Goal: Transaction & Acquisition: Purchase product/service

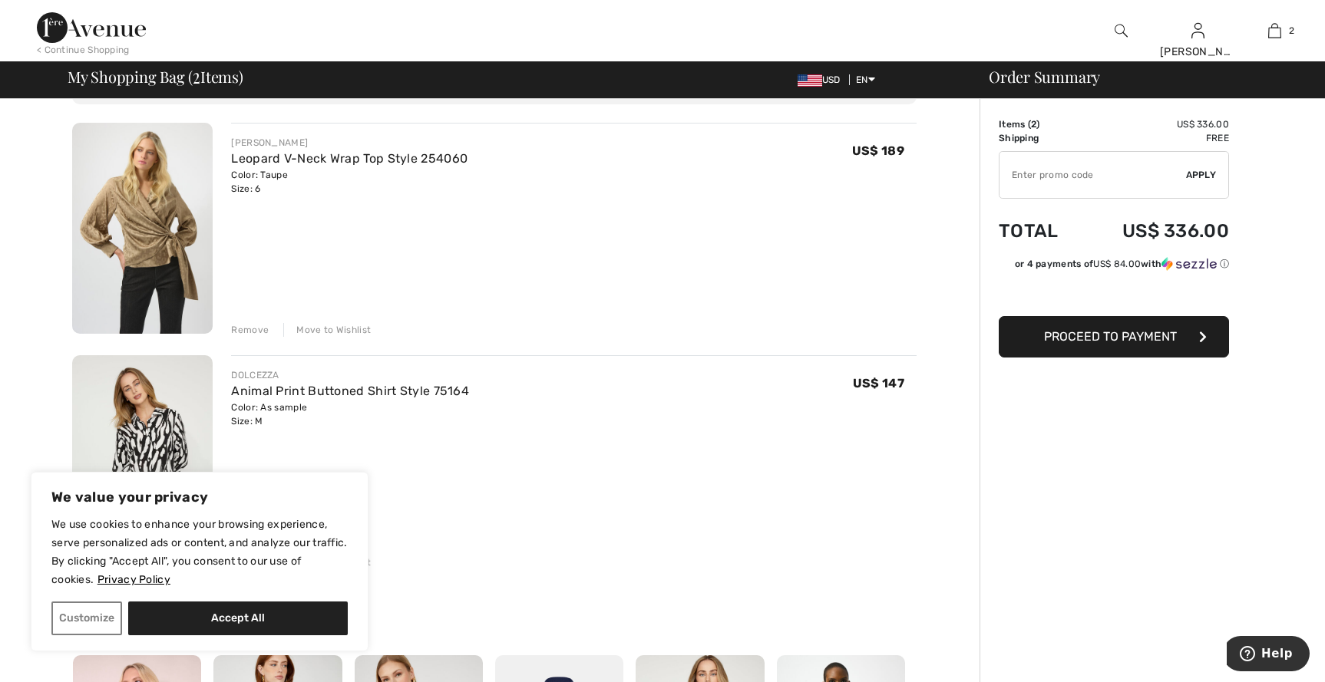
scroll to position [77, 0]
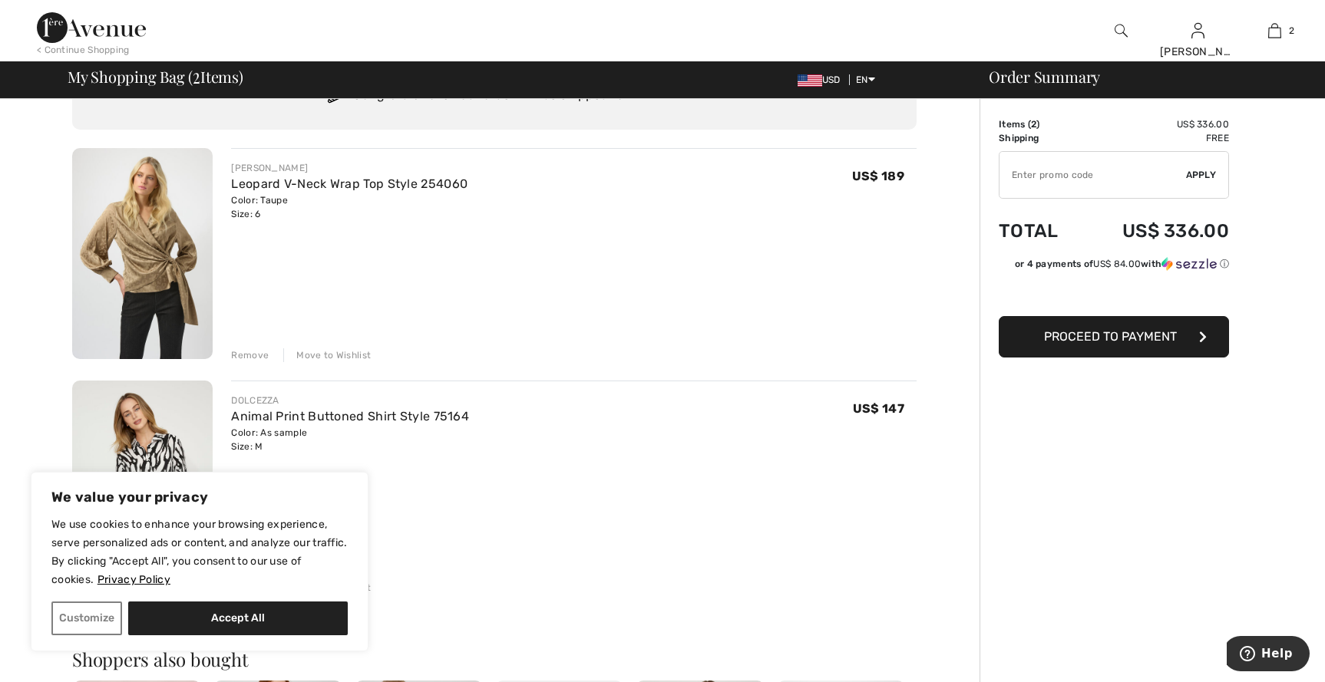
click at [1112, 334] on span "Proceed to Payment" at bounding box center [1110, 336] width 133 height 15
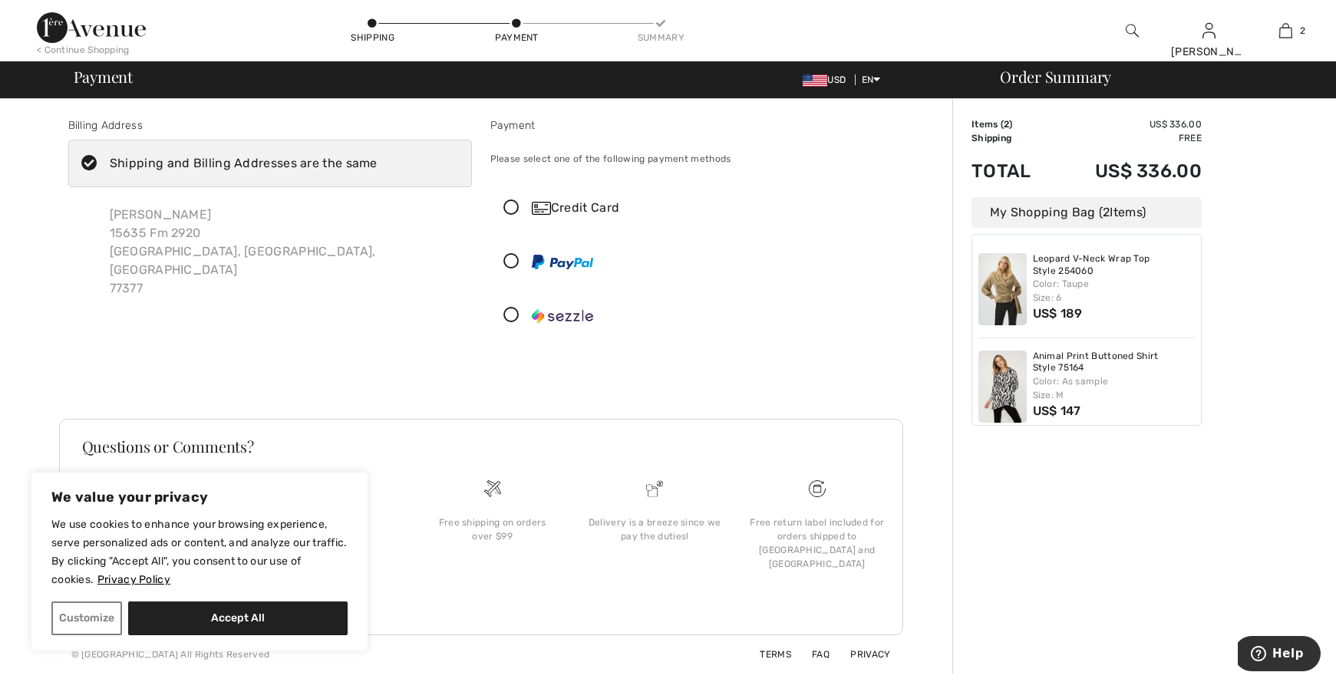
click at [515, 206] on icon at bounding box center [511, 208] width 41 height 16
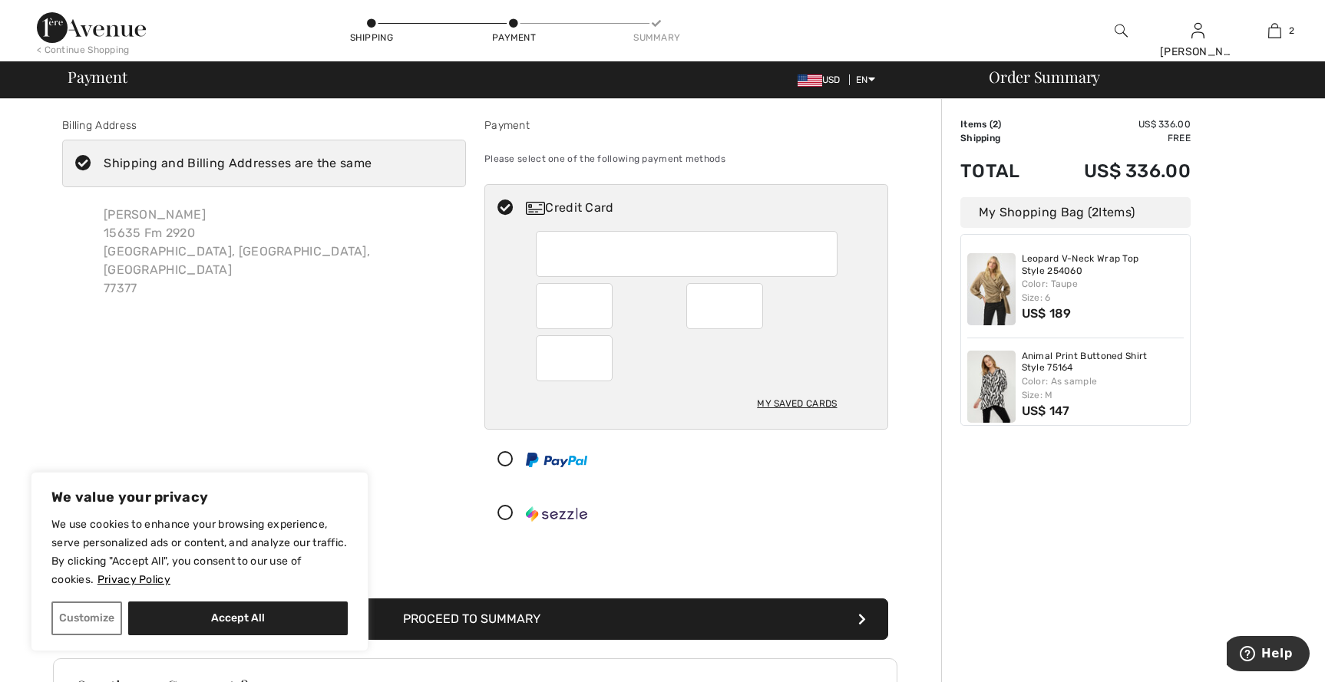
click at [81, 158] on icon at bounding box center [83, 164] width 41 height 16
click at [372, 158] on input "Shipping and Billing Addresses are the same" at bounding box center [377, 163] width 10 height 46
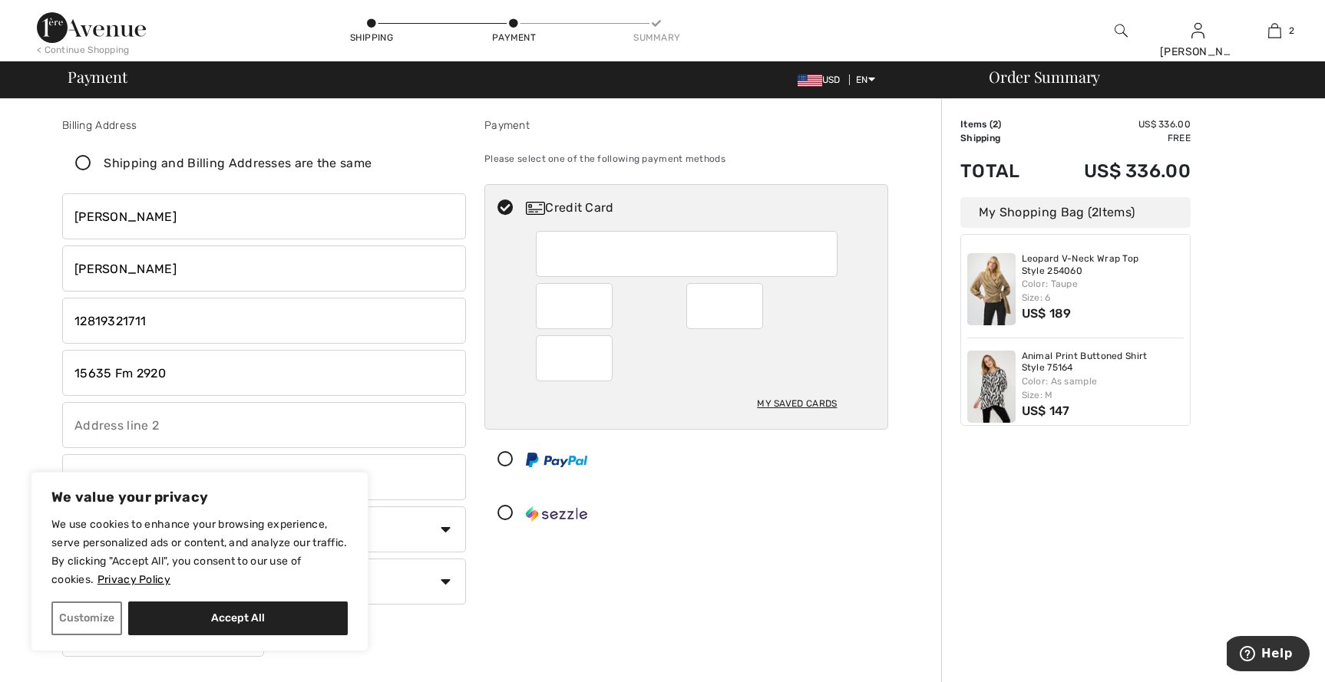
checkbox input "false"
click at [756, 306] on div at bounding box center [724, 306] width 77 height 46
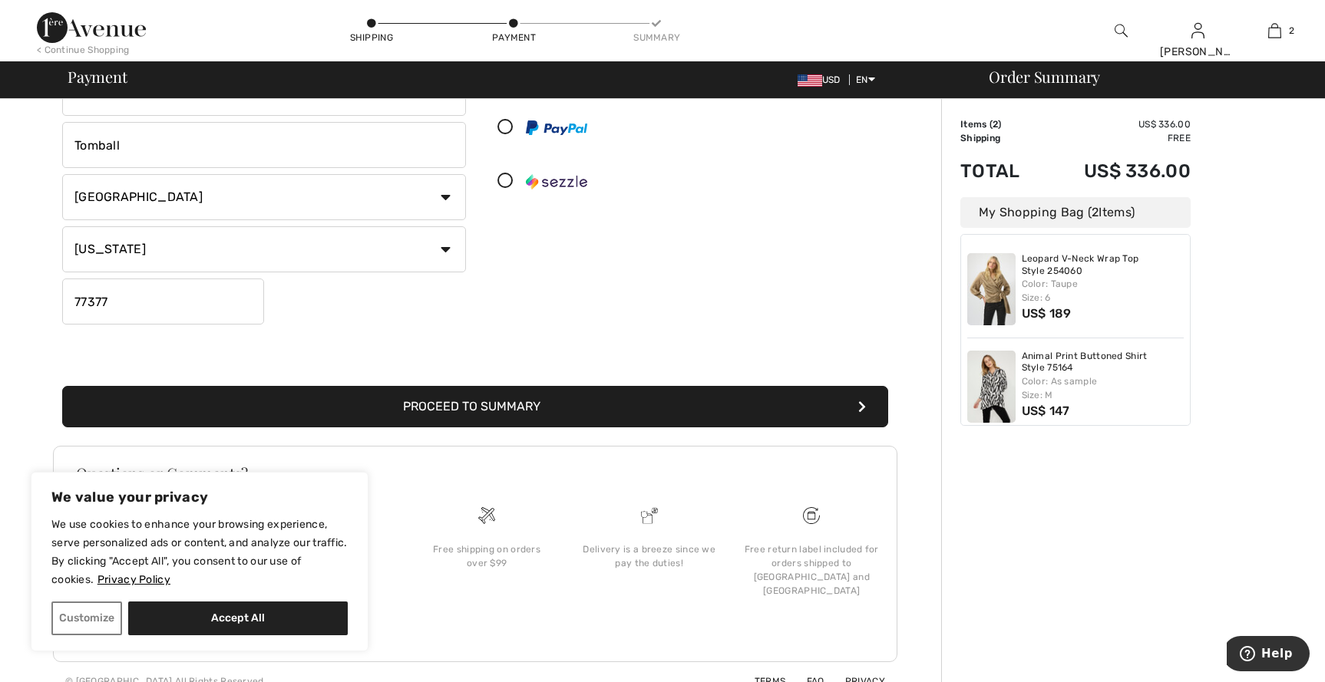
scroll to position [337, 0]
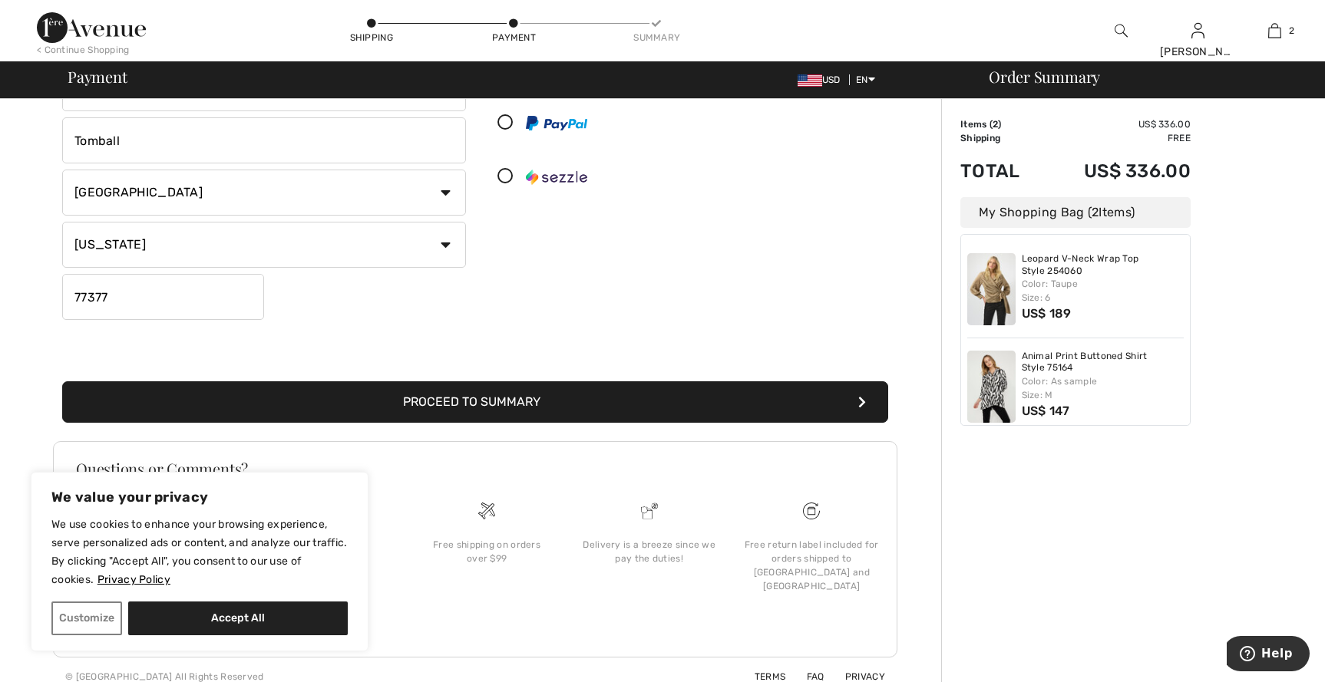
click at [414, 401] on button "Proceed to Summary" at bounding box center [475, 402] width 826 height 41
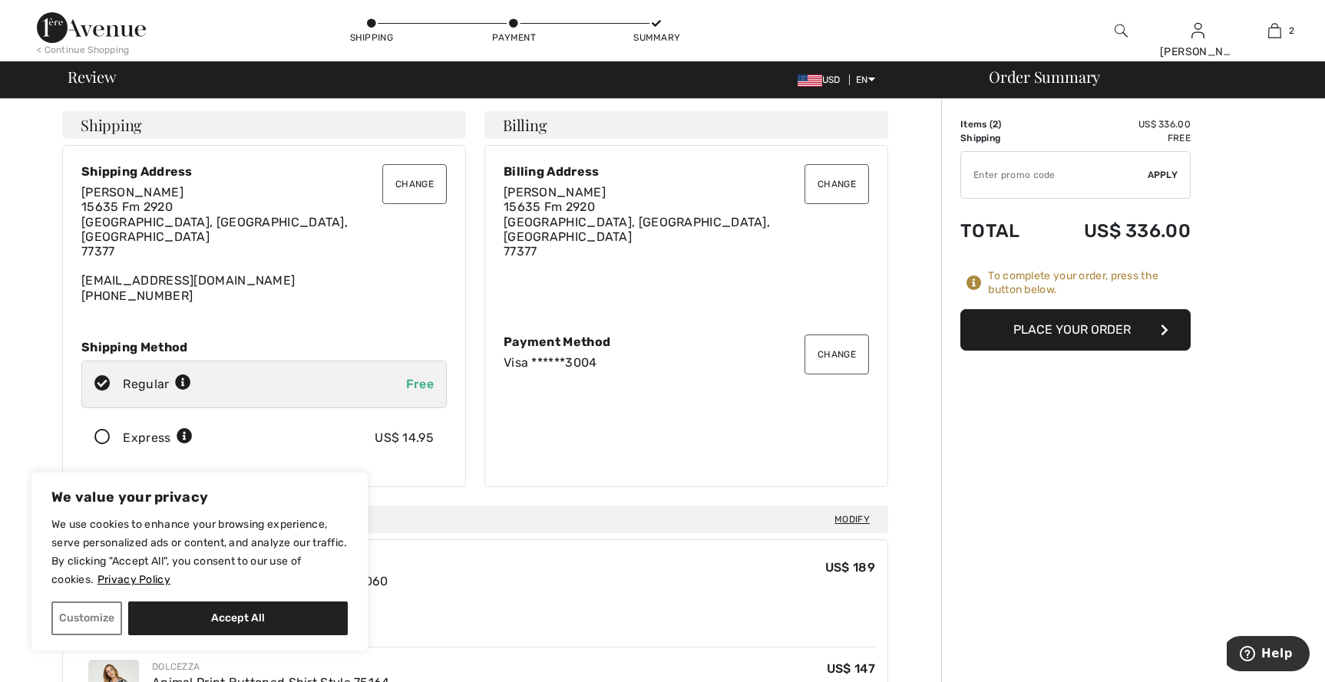
click at [419, 183] on button "Change" at bounding box center [414, 184] width 64 height 40
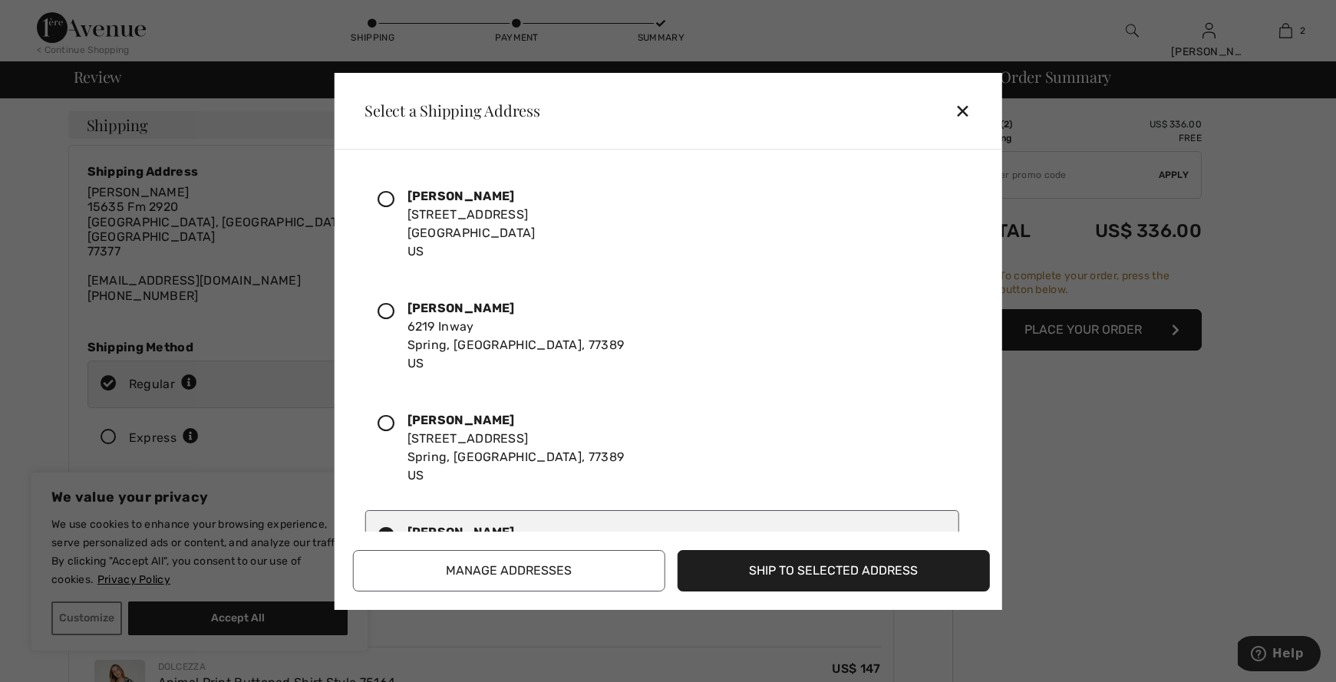
click at [394, 310] on icon at bounding box center [386, 311] width 17 height 17
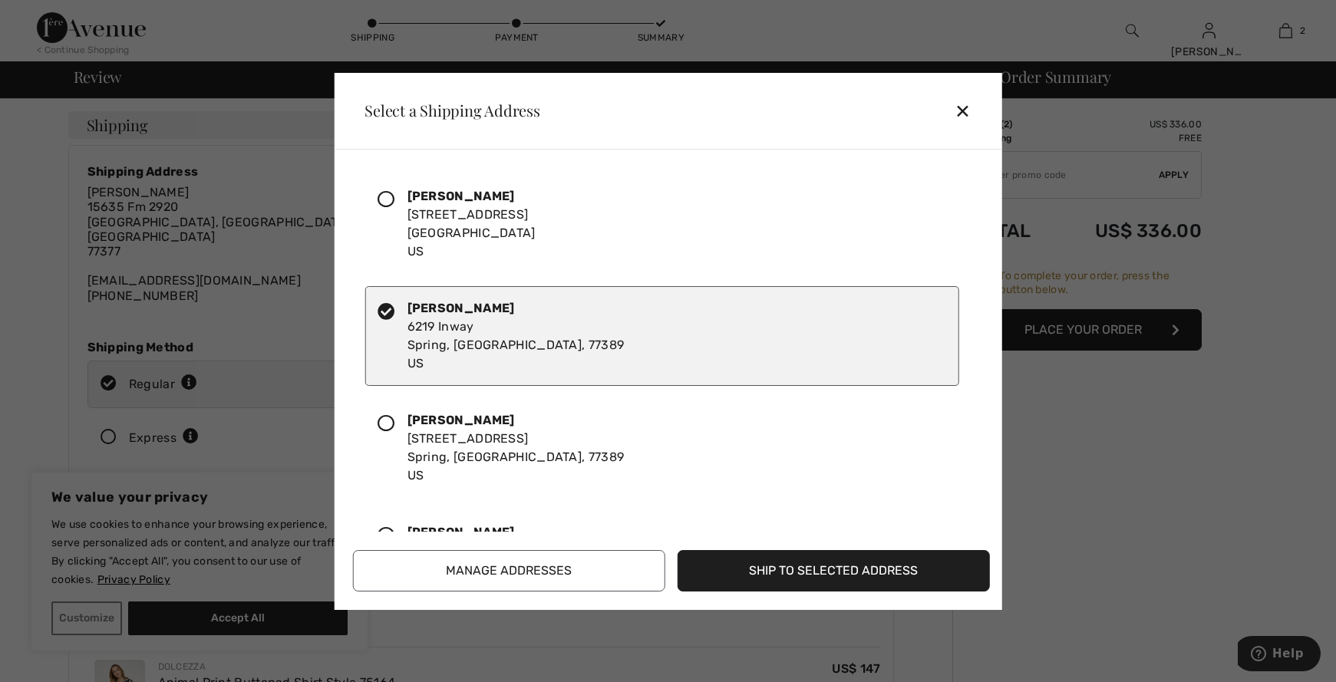
click at [788, 563] on button "Ship to Selected Address" at bounding box center [834, 570] width 312 height 41
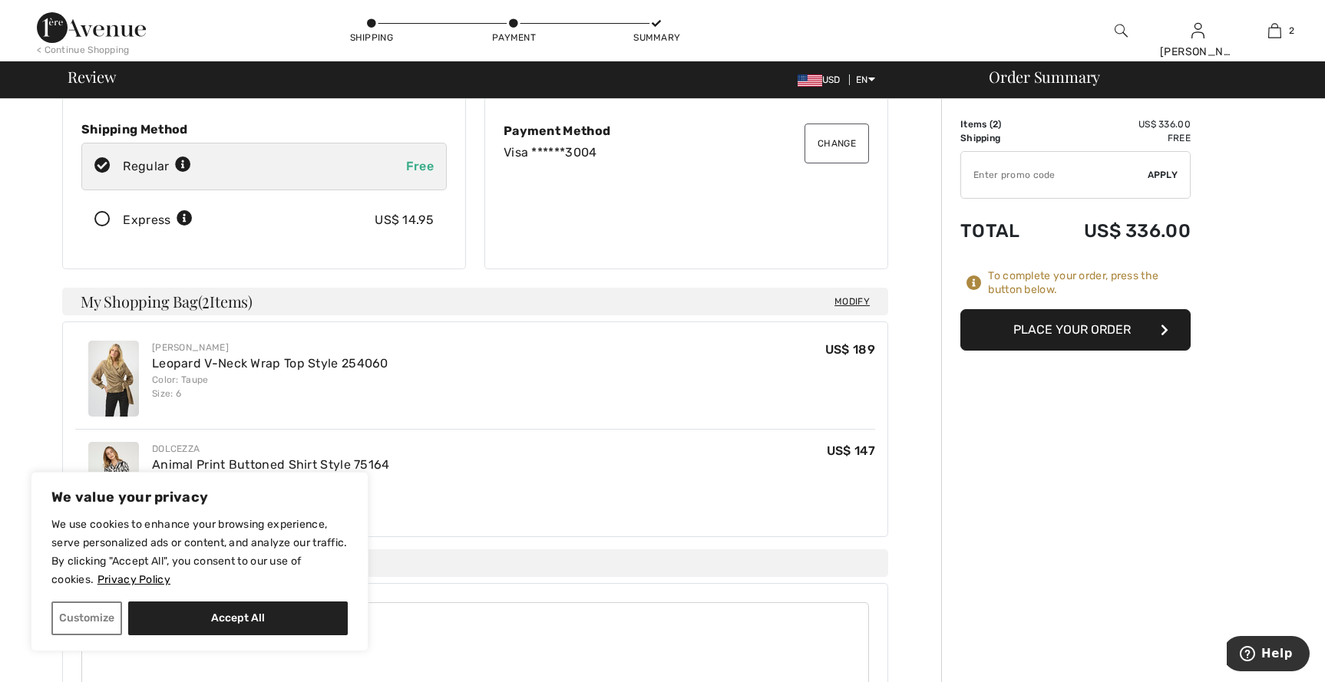
scroll to position [230, 0]
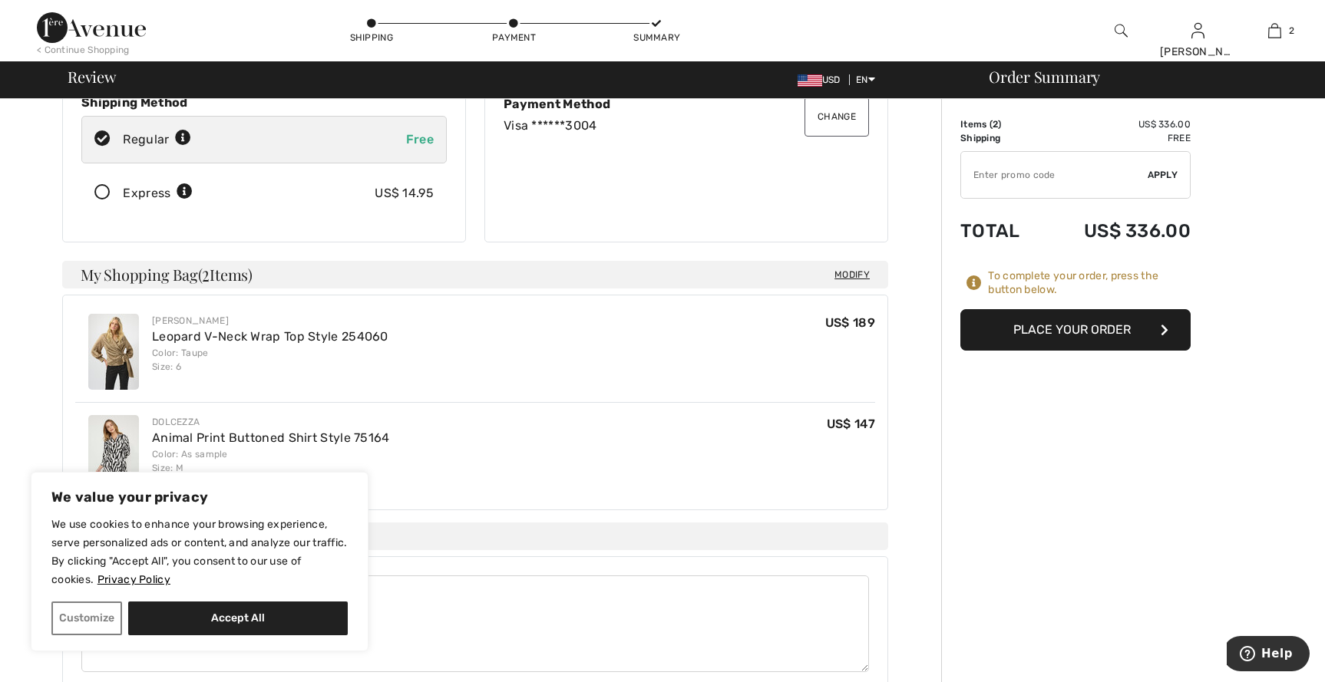
click at [840, 272] on span "Modify" at bounding box center [851, 274] width 35 height 15
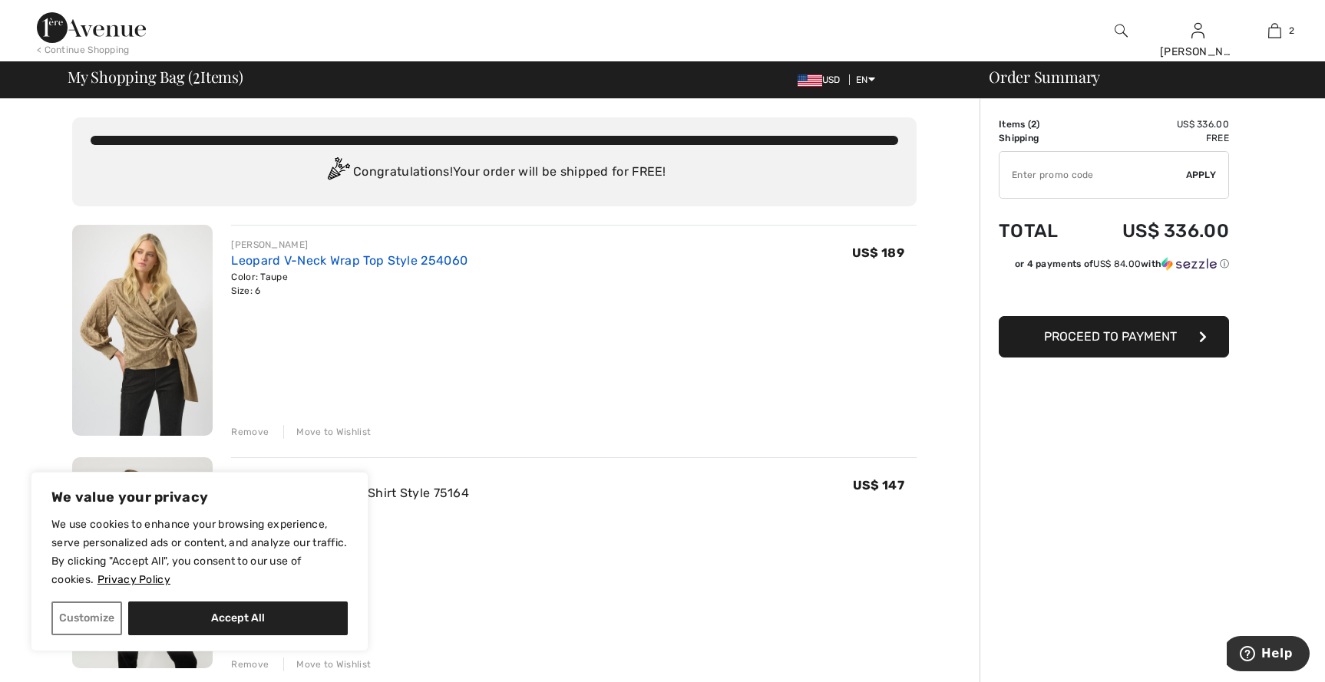
click at [263, 257] on link "Leopard V-Neck Wrap Top Style 254060" at bounding box center [349, 260] width 236 height 15
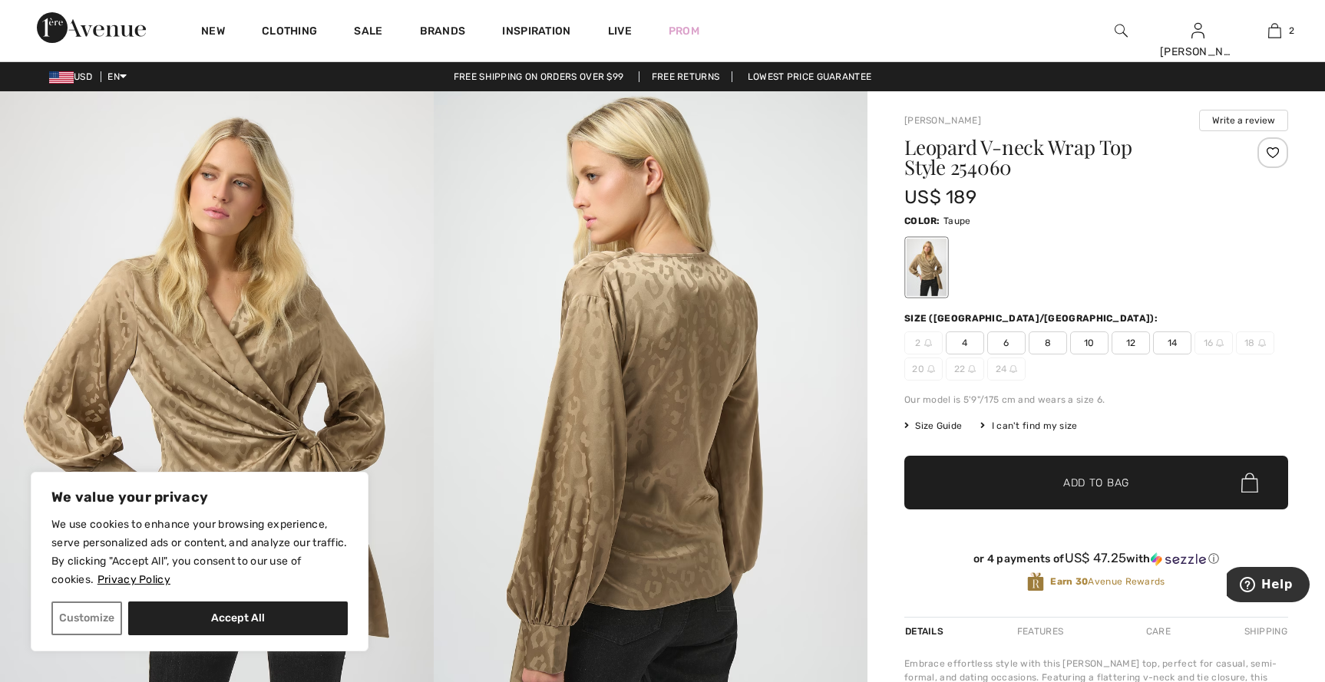
click at [1050, 348] on span "8" at bounding box center [1048, 343] width 38 height 23
click at [1034, 487] on span "✔ Added to Bag" at bounding box center [1073, 483] width 94 height 16
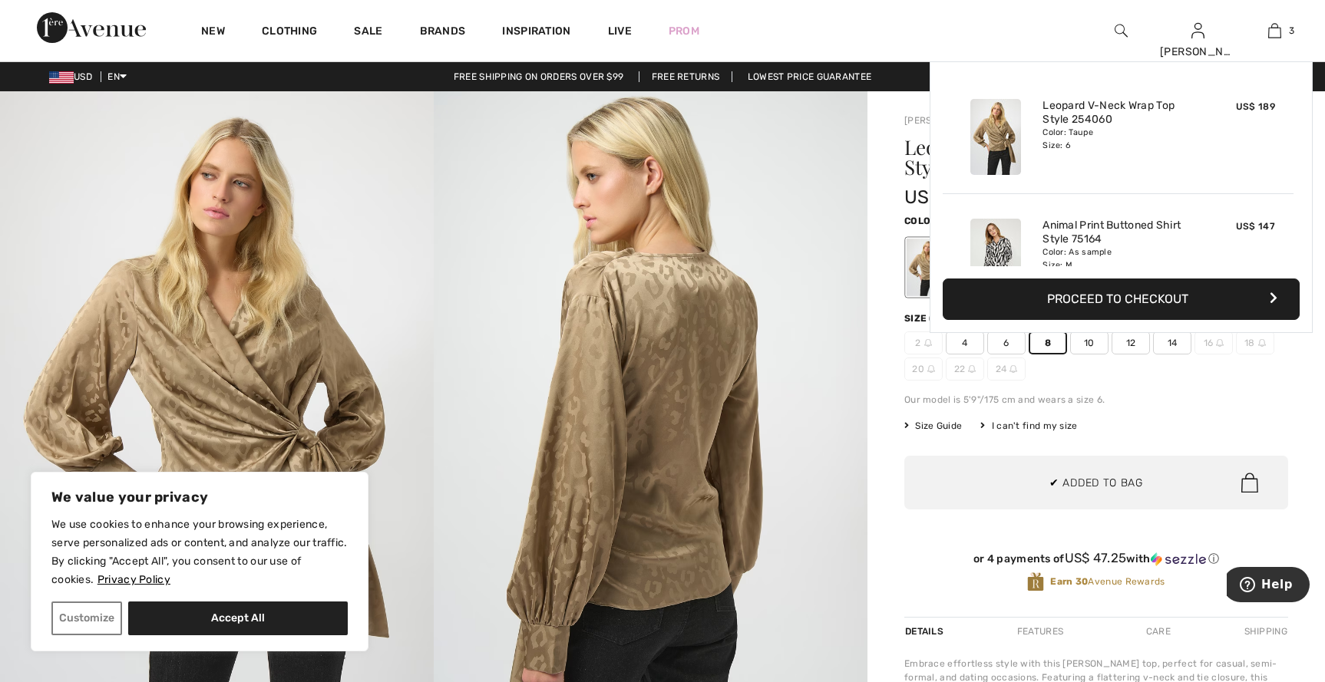
scroll to position [167, 0]
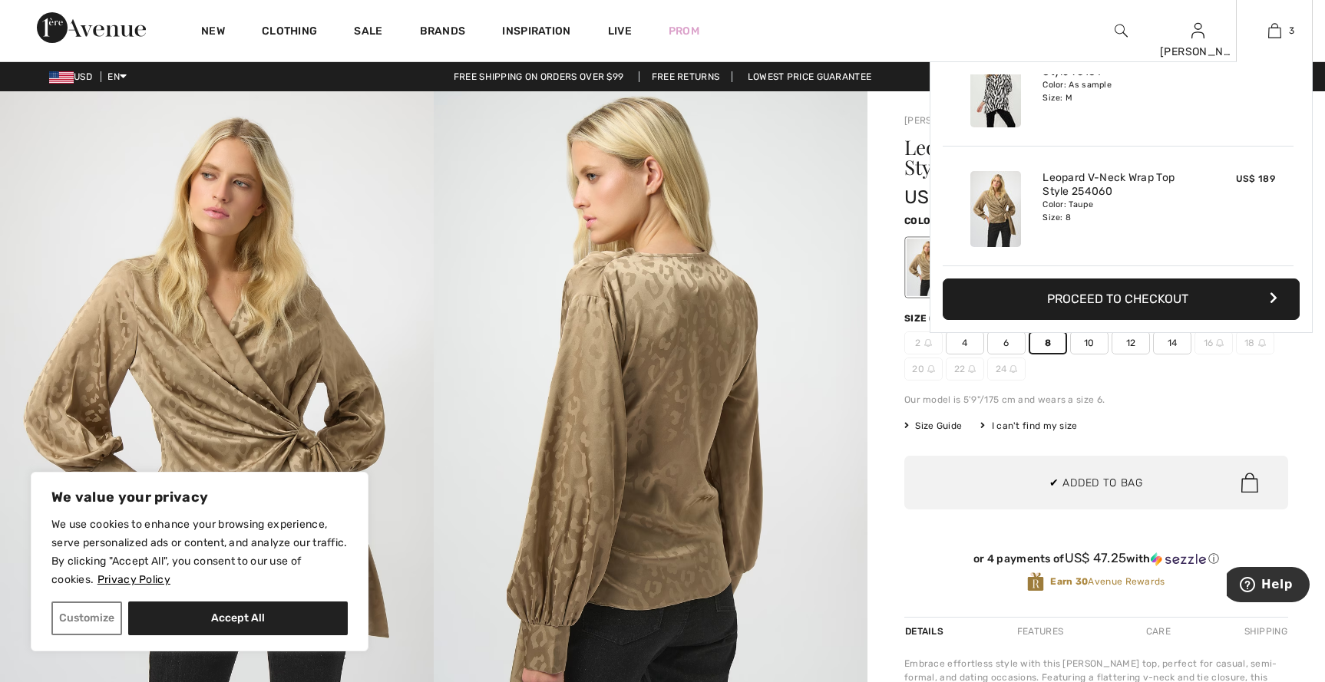
click at [1088, 300] on button "Proceed to Checkout" at bounding box center [1121, 299] width 357 height 41
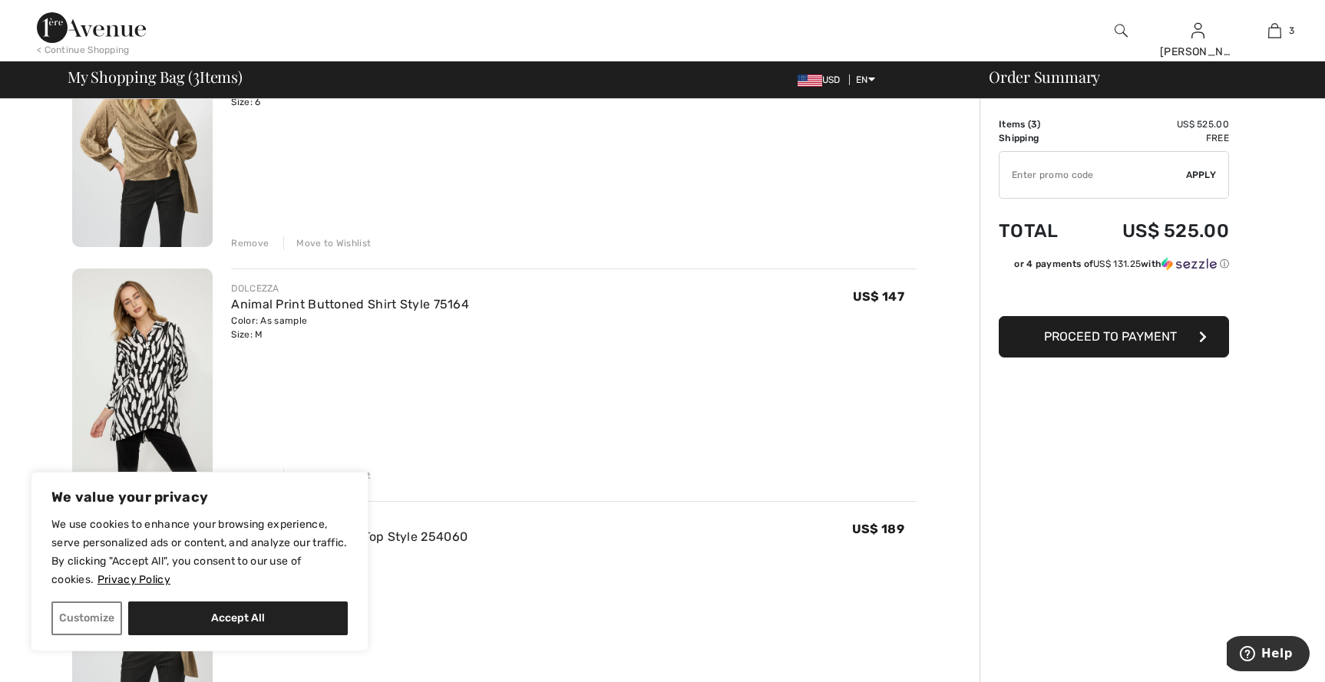
scroll to position [154, 0]
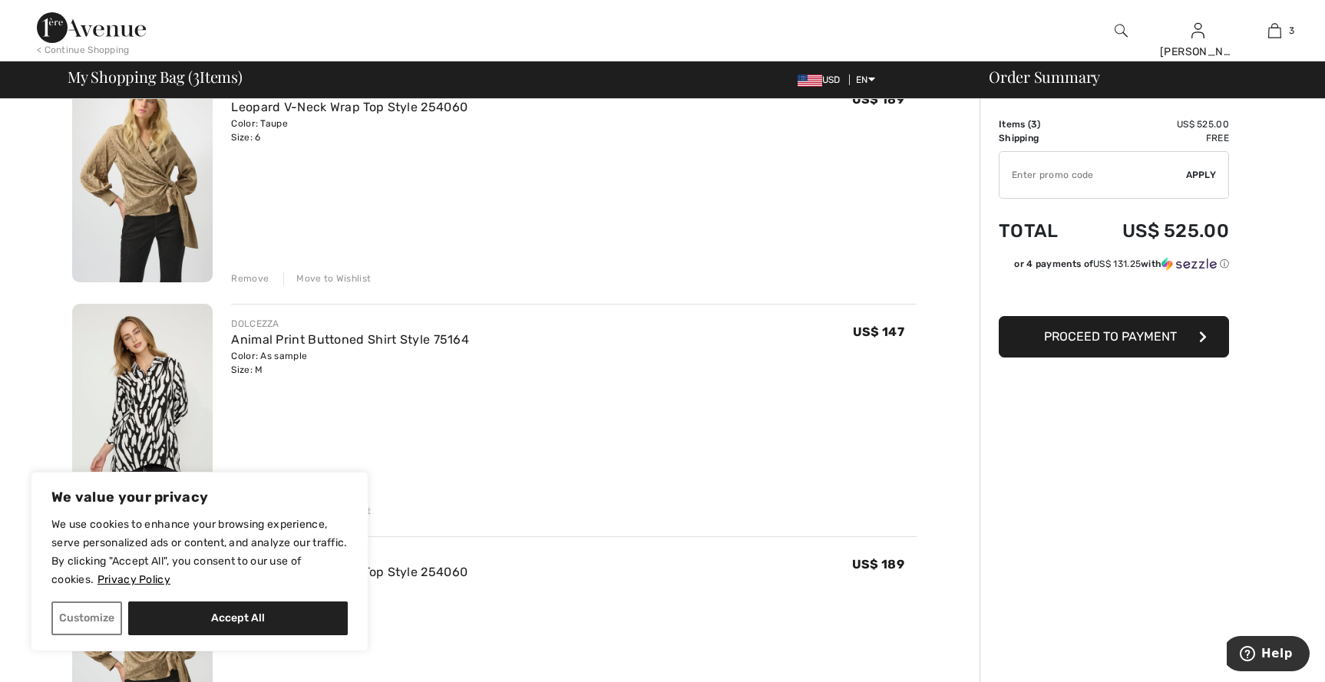
click at [254, 276] on div "Remove" at bounding box center [250, 279] width 38 height 14
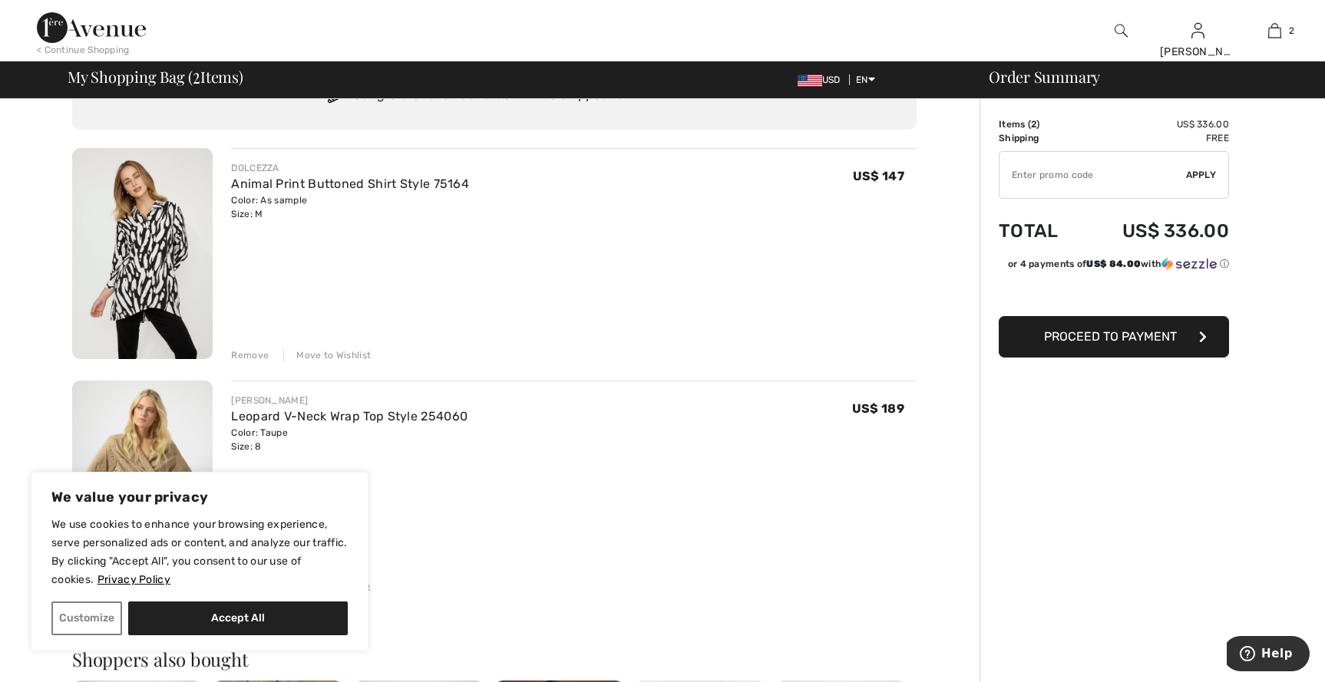
scroll to position [0, 0]
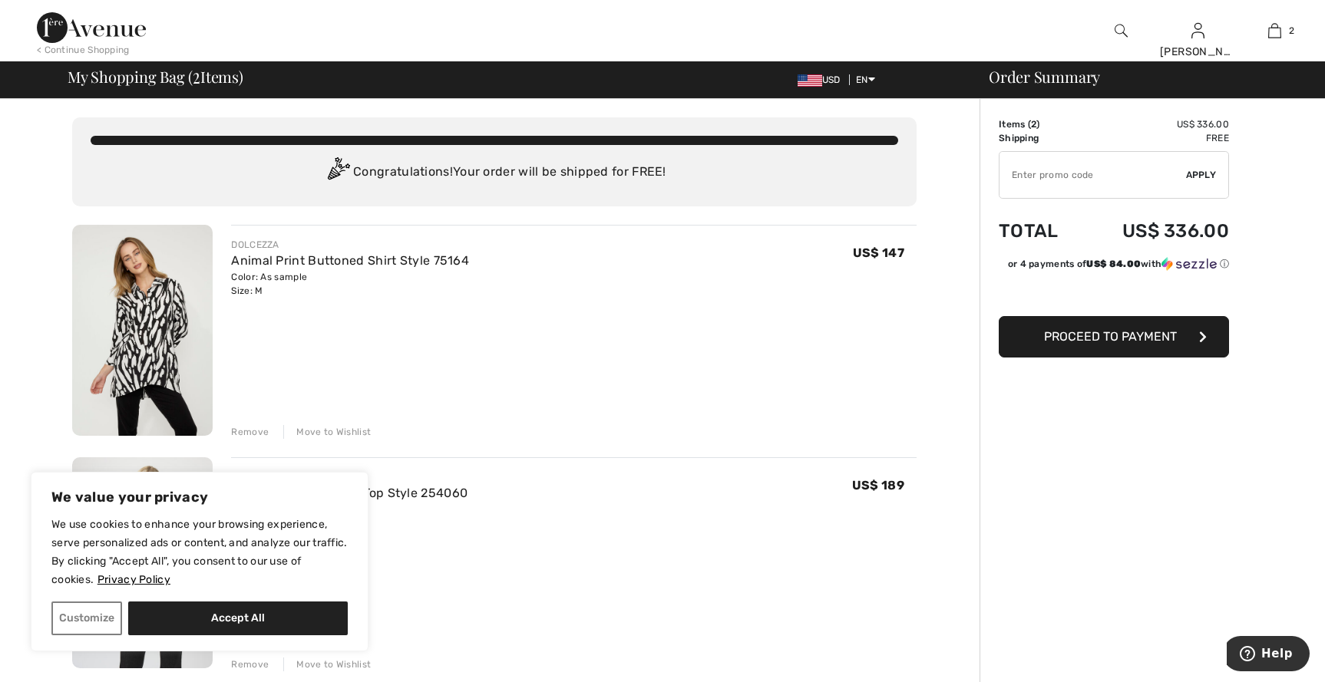
click at [1075, 335] on span "Proceed to Payment" at bounding box center [1110, 336] width 133 height 15
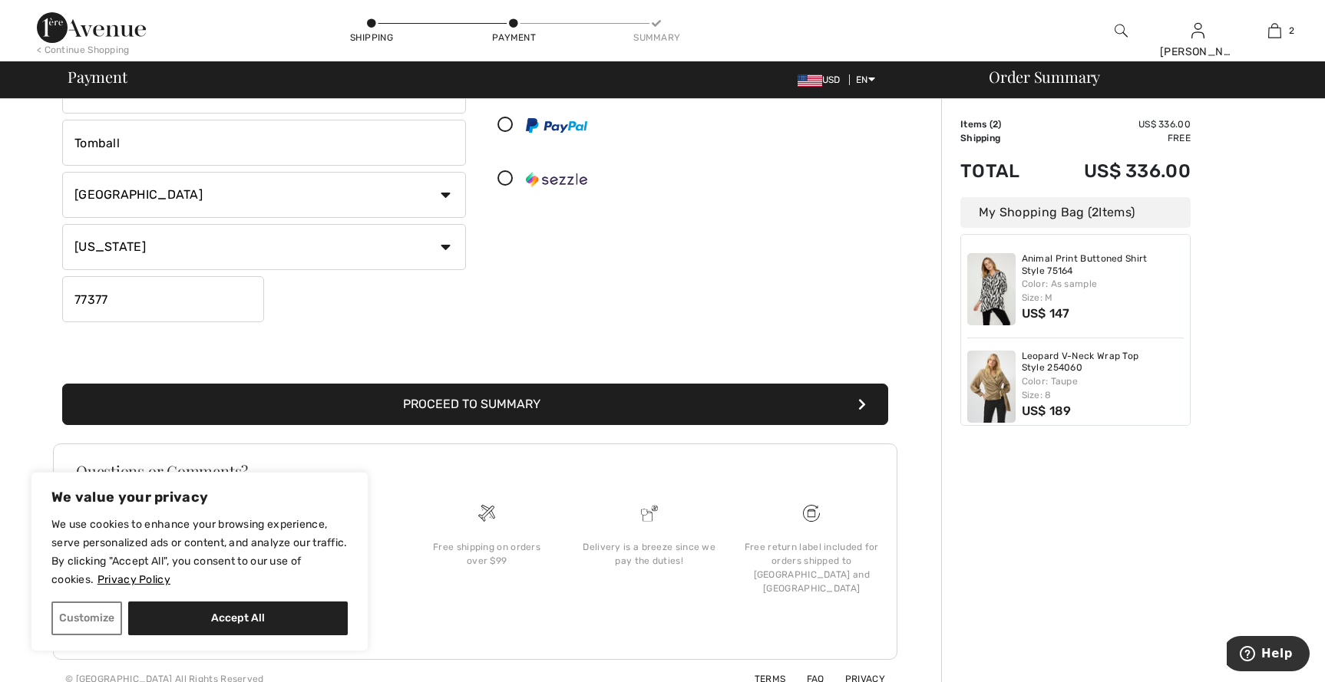
scroll to position [337, 0]
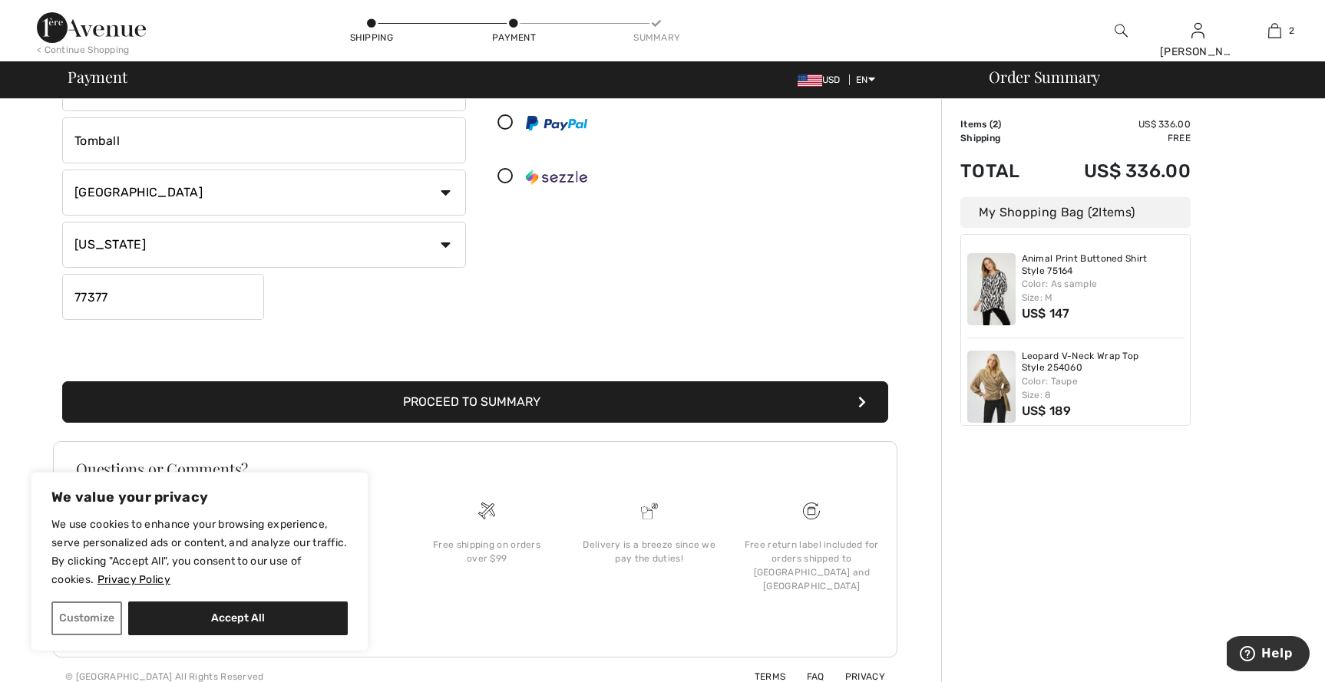
click at [461, 403] on button "Proceed to Summary" at bounding box center [475, 402] width 826 height 41
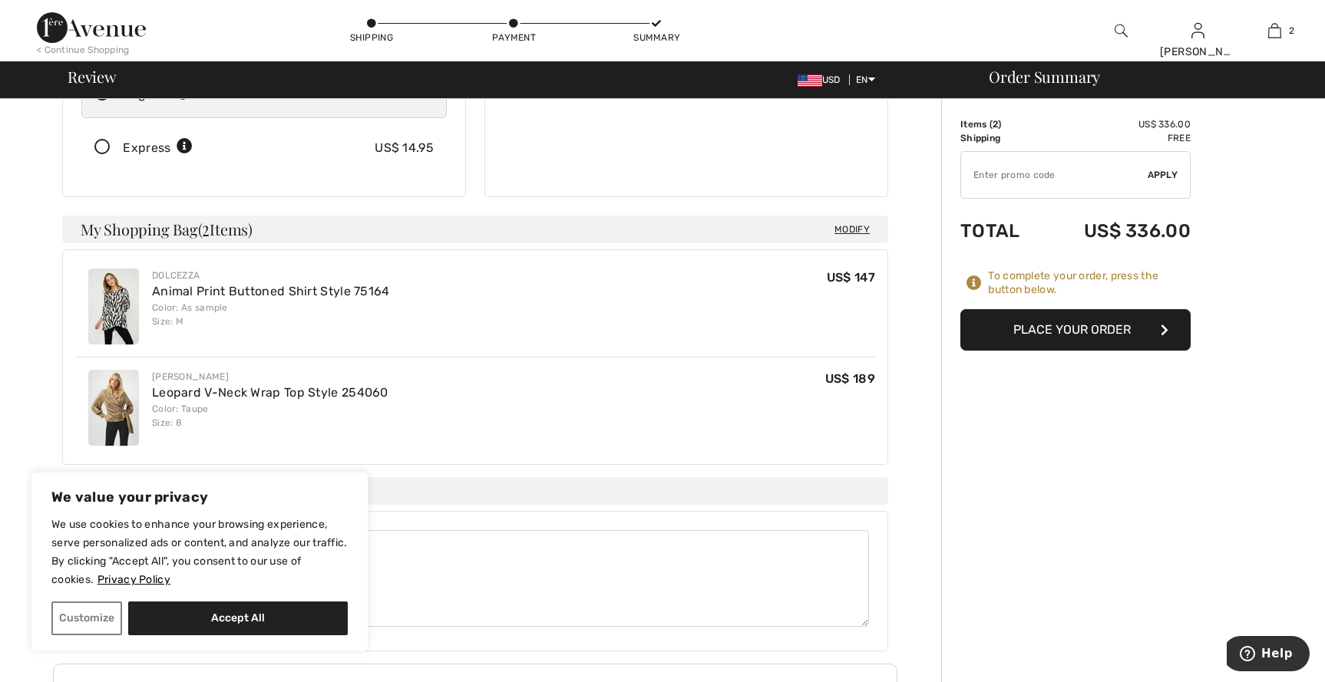
scroll to position [191, 0]
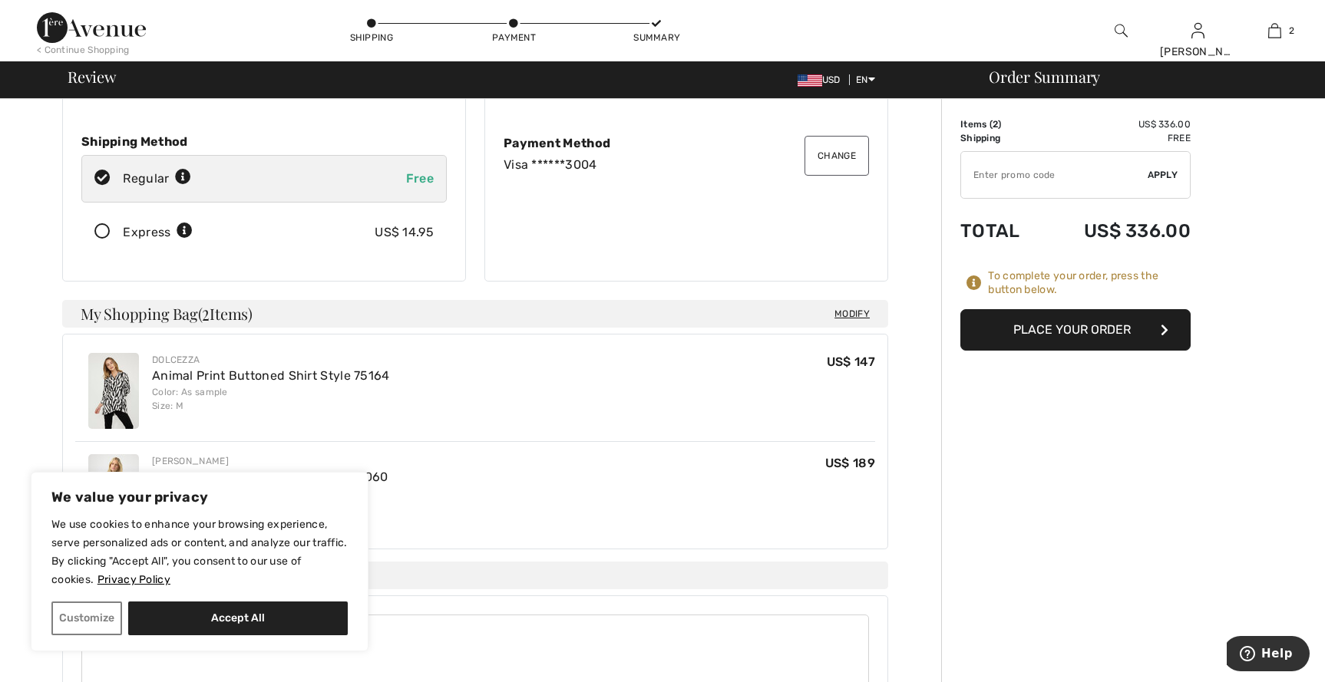
click at [1064, 328] on button "Place Your Order" at bounding box center [1075, 329] width 230 height 41
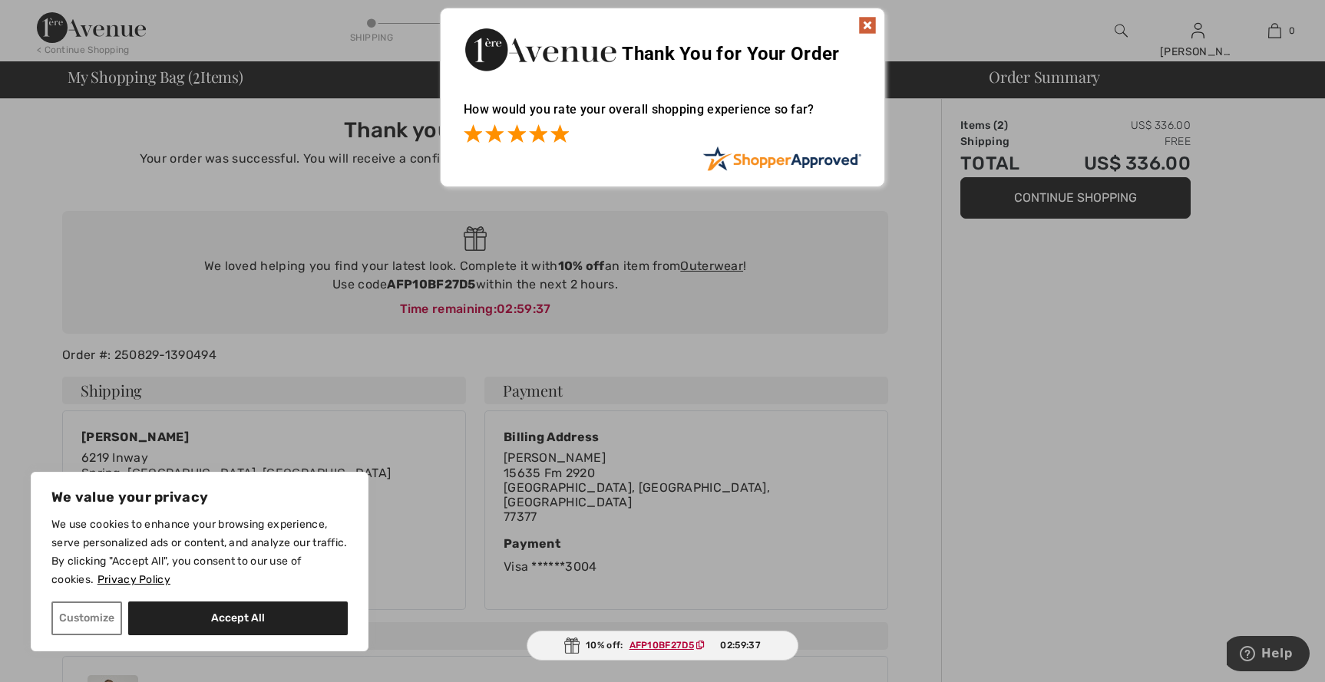
click at [560, 133] on span at bounding box center [559, 133] width 18 height 18
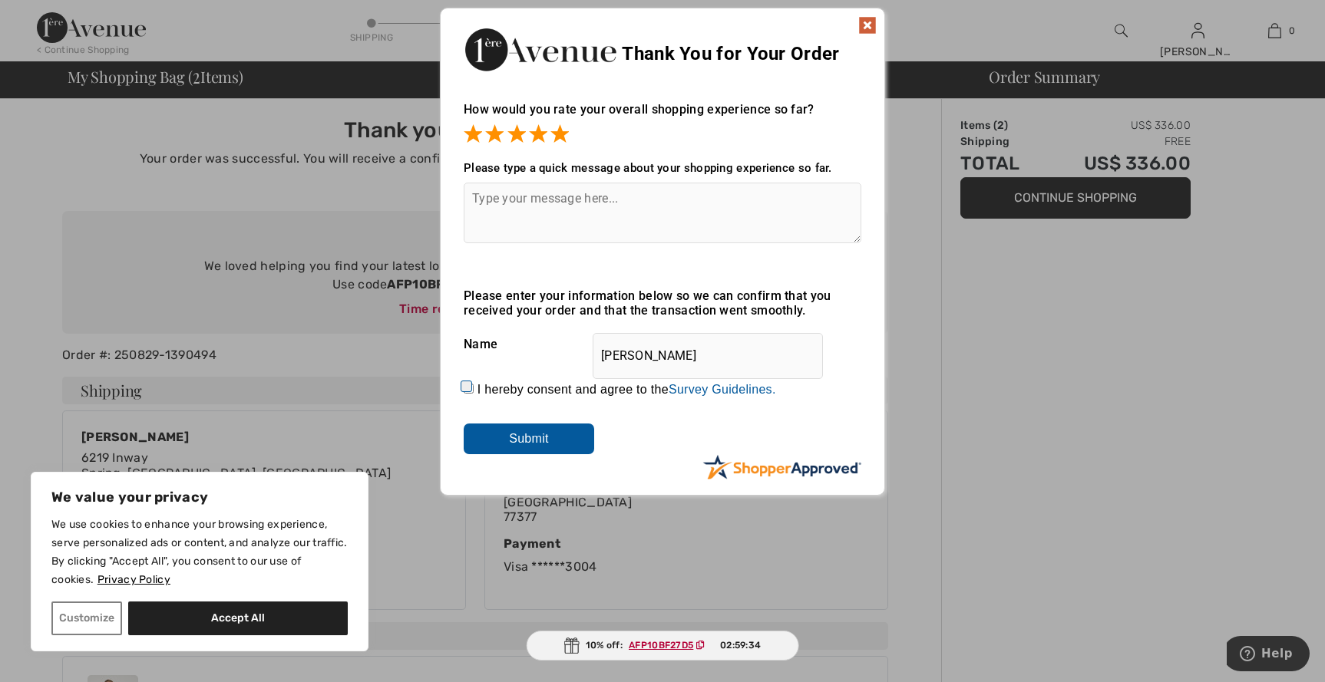
click at [871, 25] on img at bounding box center [867, 25] width 18 height 18
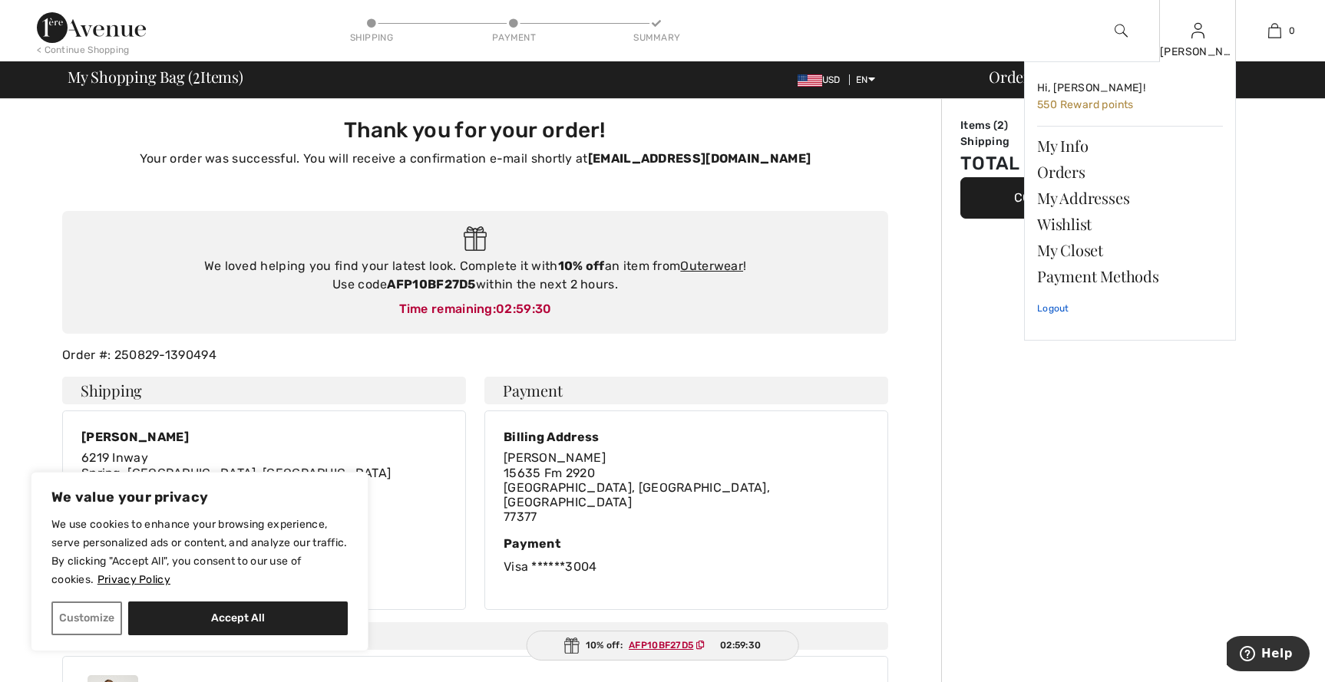
click at [1040, 309] on link "Logout" at bounding box center [1130, 308] width 186 height 38
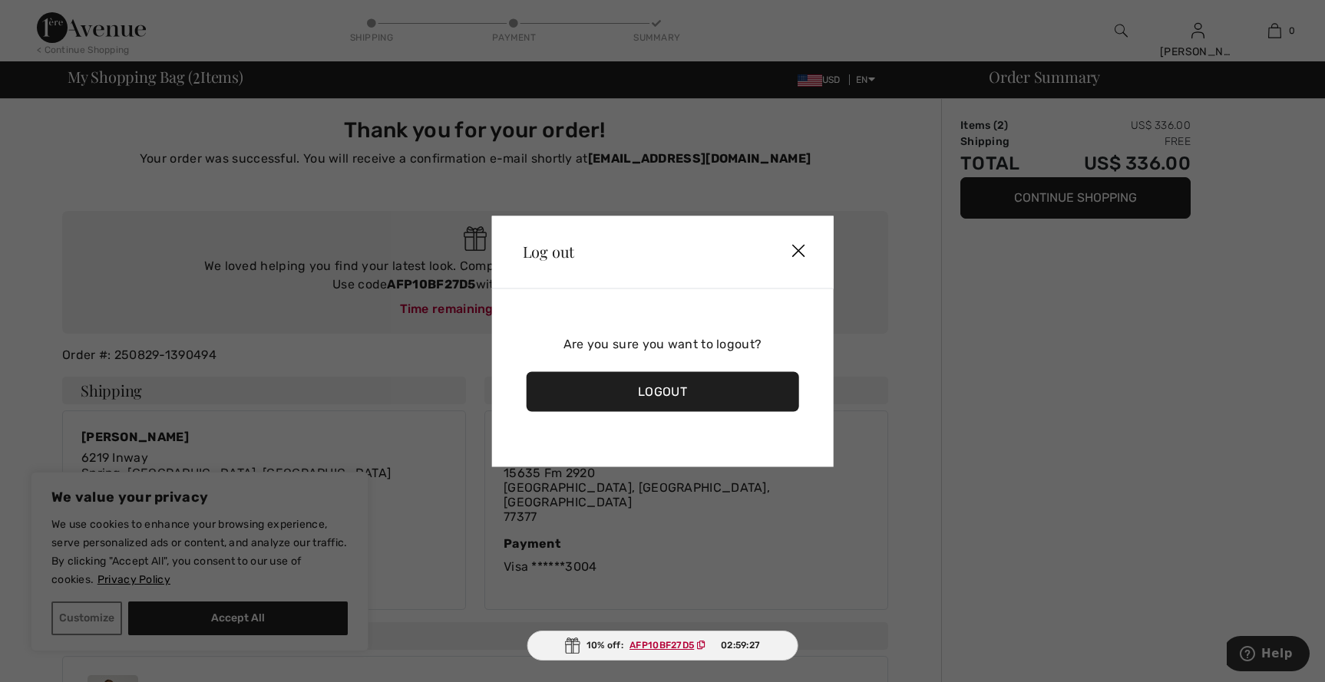
click at [596, 391] on div "Logout" at bounding box center [663, 392] width 273 height 40
